Goal: Find specific page/section: Find specific page/section

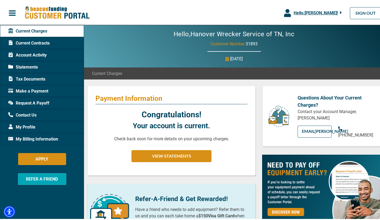
click at [32, 43] on span "Current Contracts" at bounding box center [28, 42] width 41 height 6
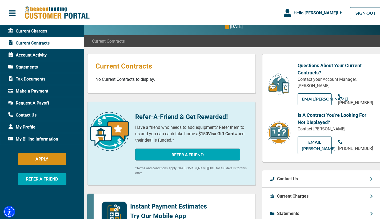
scroll to position [30, 0]
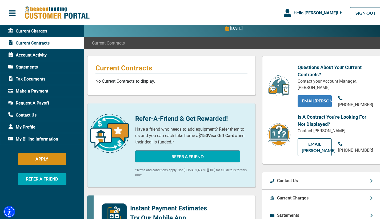
click at [318, 106] on link "EMAIL [PERSON_NAME]" at bounding box center [315, 100] width 34 height 12
click at [313, 106] on link "EMAIL [PERSON_NAME]" at bounding box center [315, 100] width 34 height 12
click at [320, 104] on link "EMAIL [PERSON_NAME]" at bounding box center [315, 100] width 34 height 12
click at [314, 103] on link "EMAIL [PERSON_NAME]" at bounding box center [315, 100] width 34 height 12
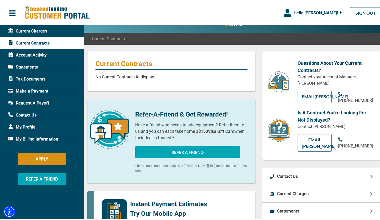
click at [30, 65] on span "Statements" at bounding box center [23, 66] width 30 height 6
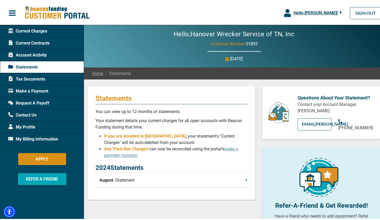
click at [117, 182] on p "August - Statement" at bounding box center [174, 179] width 148 height 6
